Goal: Use online tool/utility: Utilize a website feature to perform a specific function

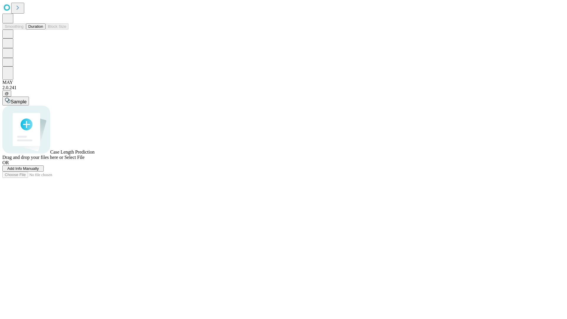
click at [39, 171] on span "Add Info Manually" at bounding box center [23, 168] width 32 height 4
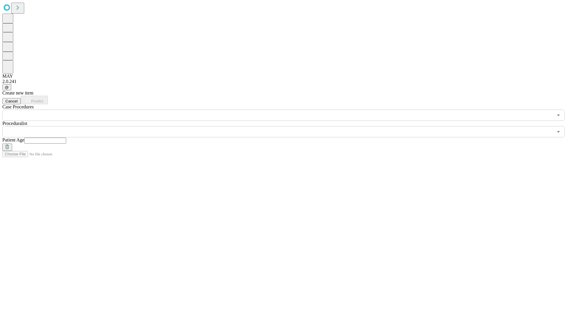
click at [66, 137] on input "text" at bounding box center [45, 140] width 42 height 6
type input "**"
click at [287, 126] on input "text" at bounding box center [277, 131] width 550 height 11
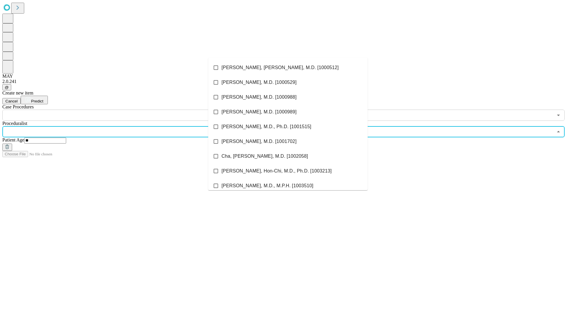
click at [288, 68] on li "[PERSON_NAME], [PERSON_NAME], M.D. [1000512]" at bounding box center [287, 67] width 159 height 15
click at [124, 109] on input "text" at bounding box center [277, 114] width 550 height 11
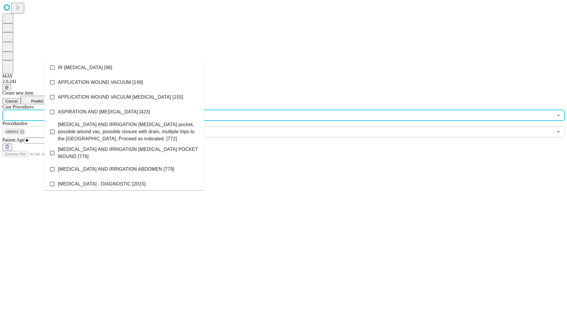
click at [124, 68] on li "IR [MEDICAL_DATA] [98]" at bounding box center [124, 67] width 159 height 15
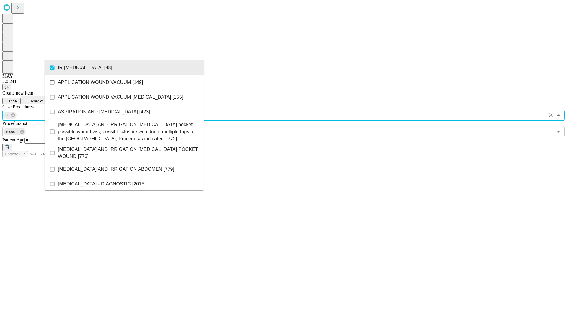
click at [43, 99] on span "Predict" at bounding box center [37, 101] width 12 height 4
